Goal: Communication & Community: Share content

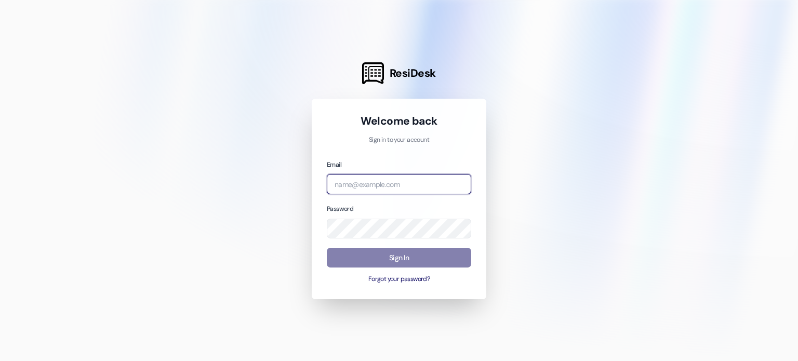
drag, startPoint x: 390, startPoint y: 178, endPoint x: 395, endPoint y: 168, distance: 10.9
click at [391, 178] on input "email" at bounding box center [399, 184] width 144 height 20
type input "[EMAIL_ADDRESS][DOMAIN_NAME]"
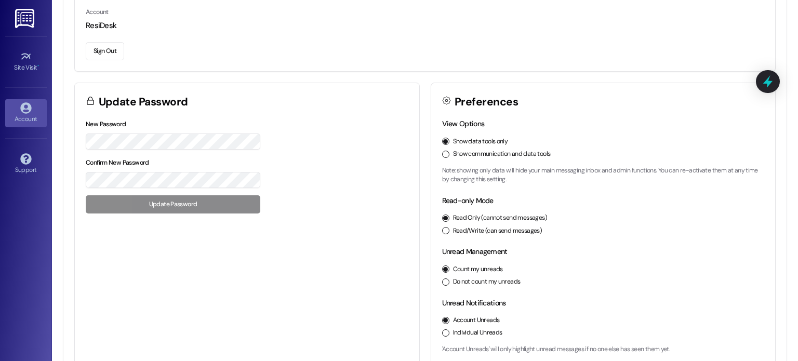
scroll to position [149, 0]
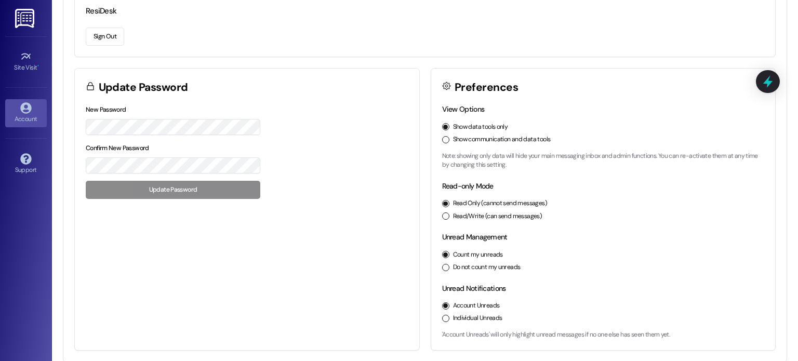
click at [299, 85] on div "Update Password" at bounding box center [247, 86] width 345 height 35
click at [143, 188] on div "New Password Confirm New Password Update Password" at bounding box center [173, 151] width 175 height 95
click at [76, 124] on div "New Password Confirm New Password Update Password" at bounding box center [247, 157] width 345 height 106
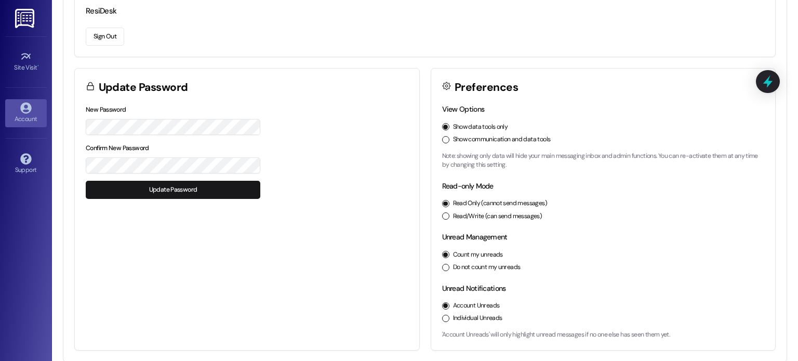
drag, startPoint x: 193, startPoint y: 186, endPoint x: 194, endPoint y: 180, distance: 5.9
click at [191, 187] on button "Update Password" at bounding box center [173, 190] width 175 height 18
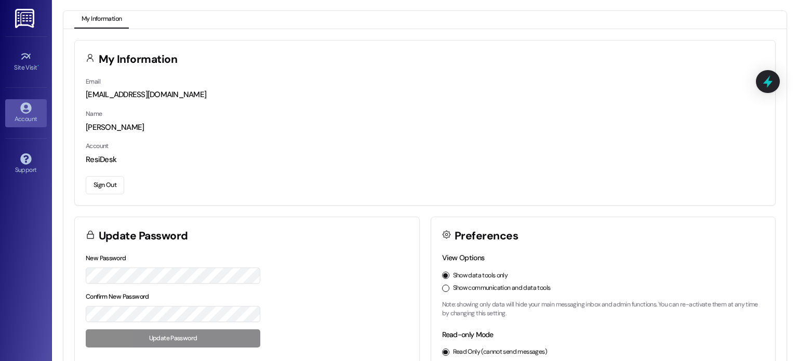
scroll to position [0, 0]
click at [23, 57] on icon at bounding box center [25, 57] width 9 height 6
click at [29, 17] on img at bounding box center [25, 18] width 21 height 19
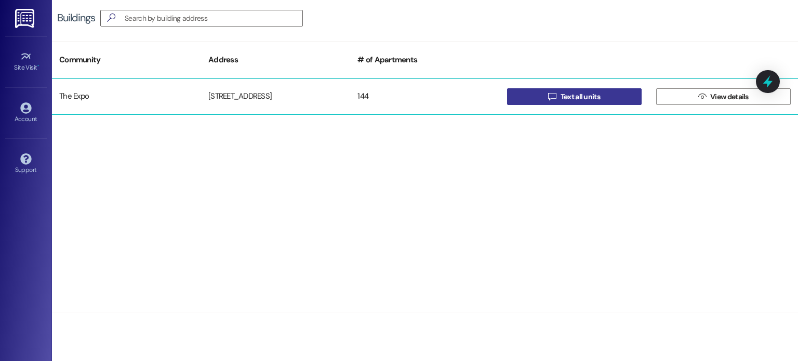
click at [597, 95] on span "Text all units" at bounding box center [580, 96] width 39 height 11
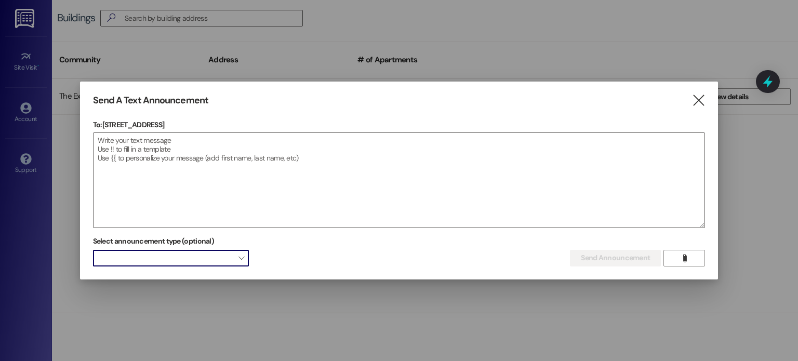
click at [154, 261] on span at bounding box center [171, 258] width 156 height 17
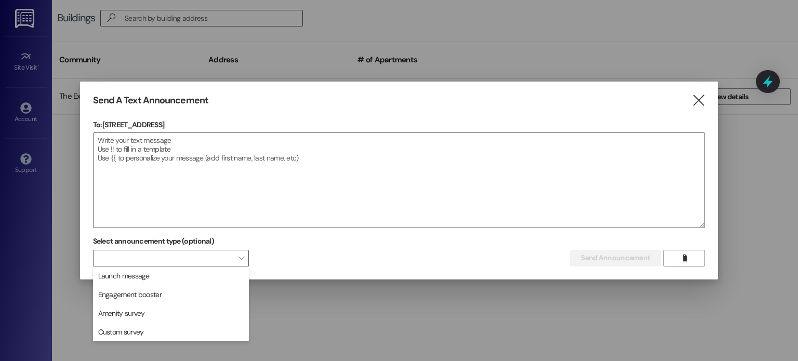
click at [288, 259] on div "Select announcement type (optional)  Send Announcement Enter a message above t…" at bounding box center [399, 249] width 613 height 33
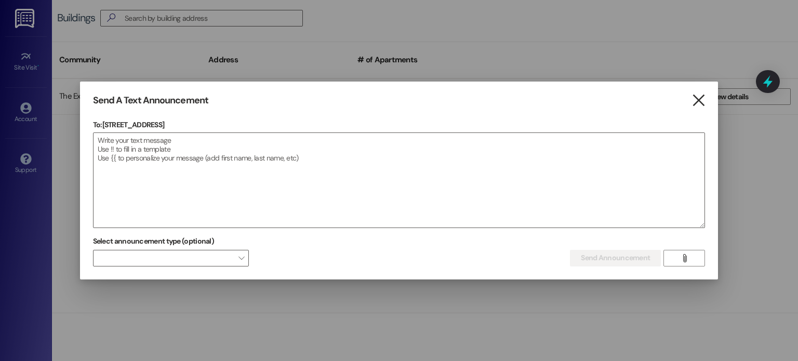
click at [695, 99] on icon "" at bounding box center [699, 100] width 14 height 11
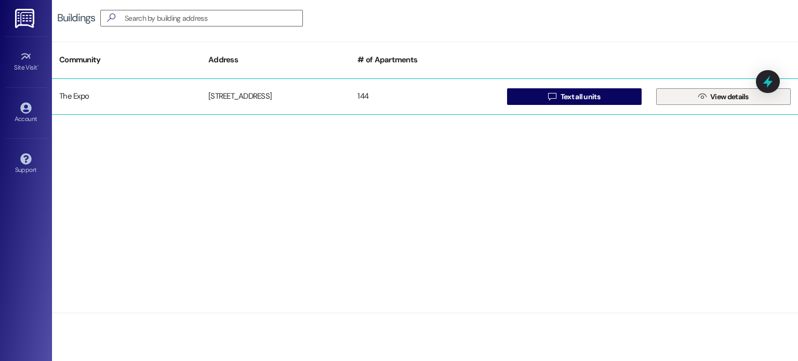
click at [690, 99] on button " View details" at bounding box center [723, 96] width 135 height 17
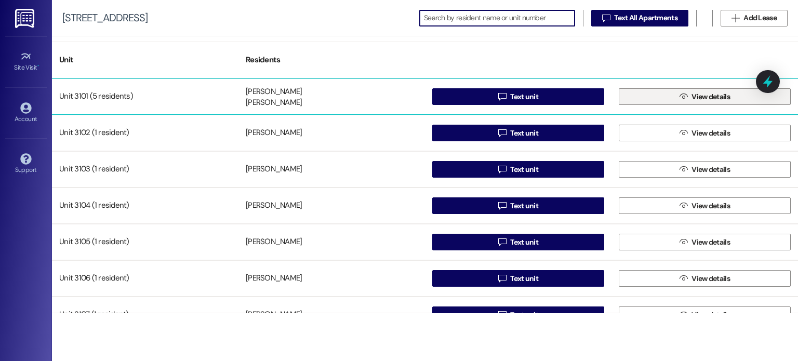
click at [668, 97] on button " View details" at bounding box center [705, 96] width 172 height 17
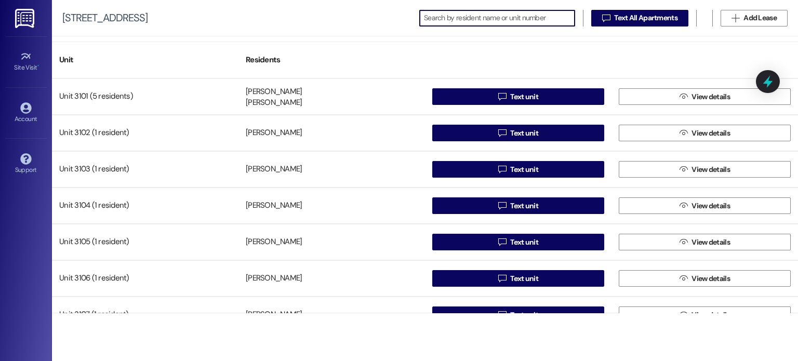
click at [17, 14] on img at bounding box center [25, 18] width 21 height 19
